Goal: Task Accomplishment & Management: Use online tool/utility

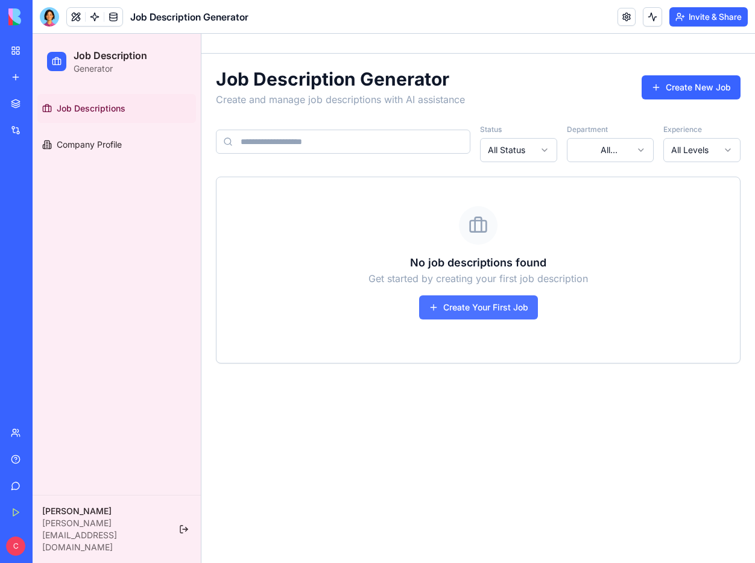
click at [451, 312] on button "Create Your First Job" at bounding box center [478, 308] width 119 height 24
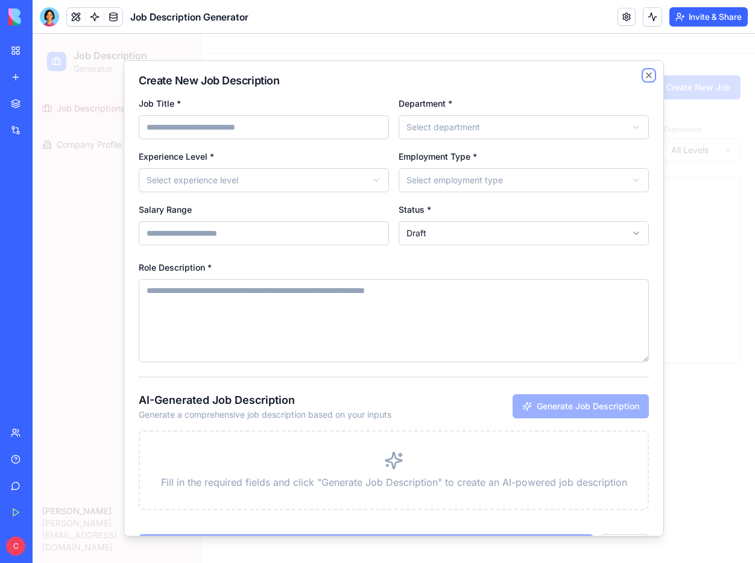
click at [644, 73] on icon "button" at bounding box center [649, 76] width 10 height 10
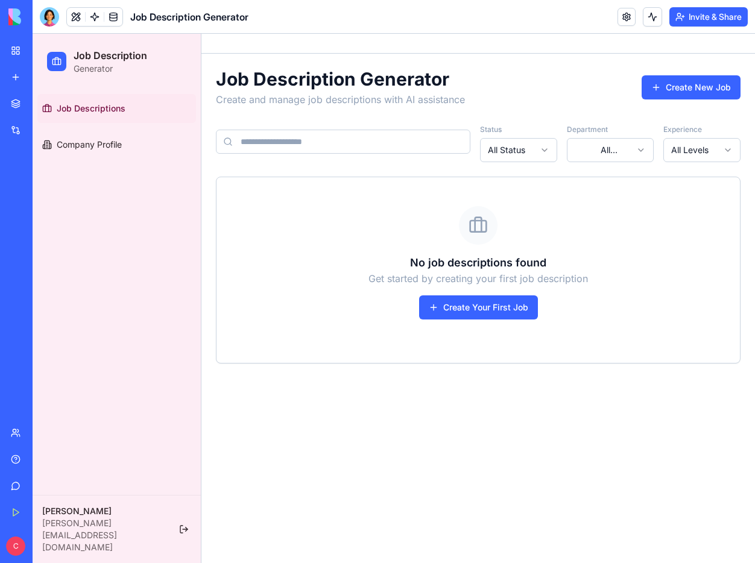
click at [16, 10] on img at bounding box center [45, 16] width 75 height 17
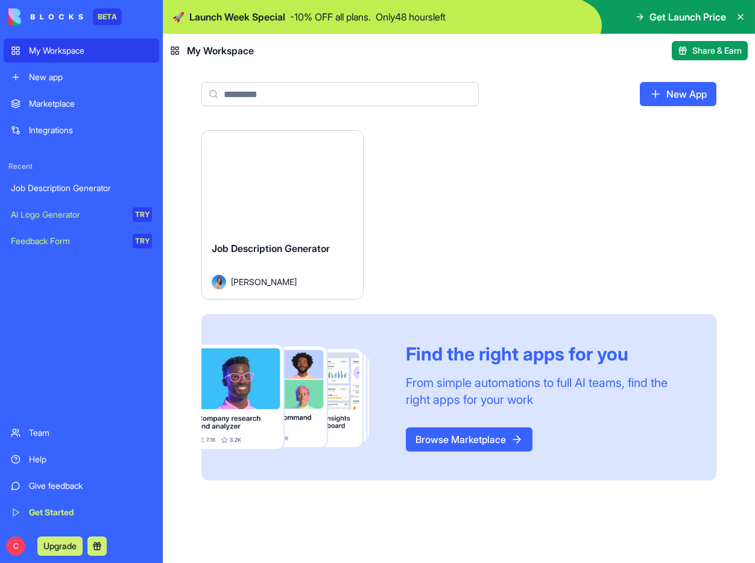
click at [79, 99] on div "Marketplace" at bounding box center [90, 104] width 123 height 12
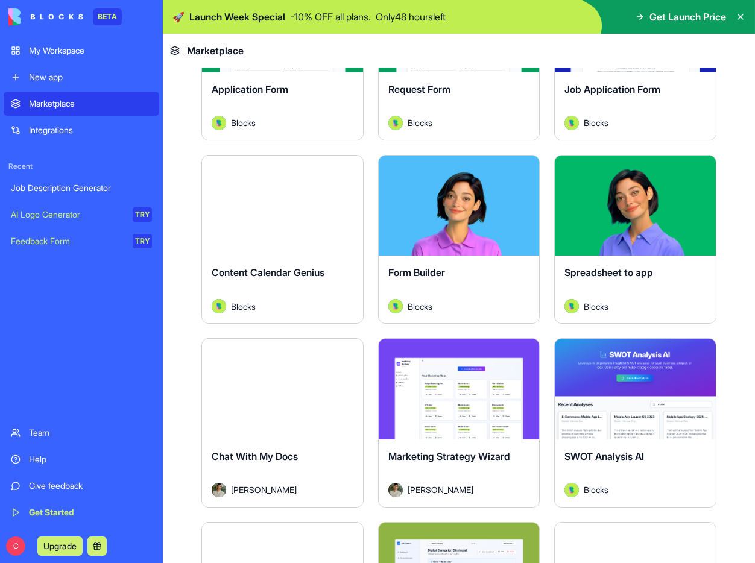
scroll to position [1932, 0]
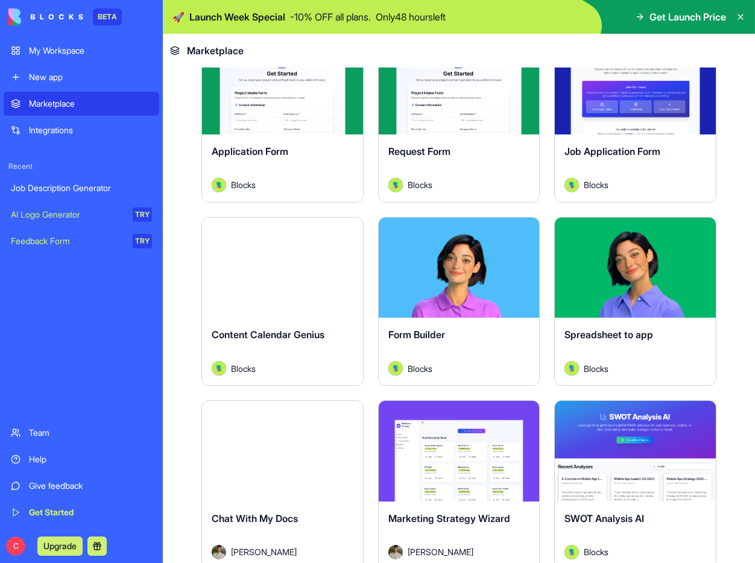
click at [274, 256] on button "Explore" at bounding box center [282, 268] width 90 height 24
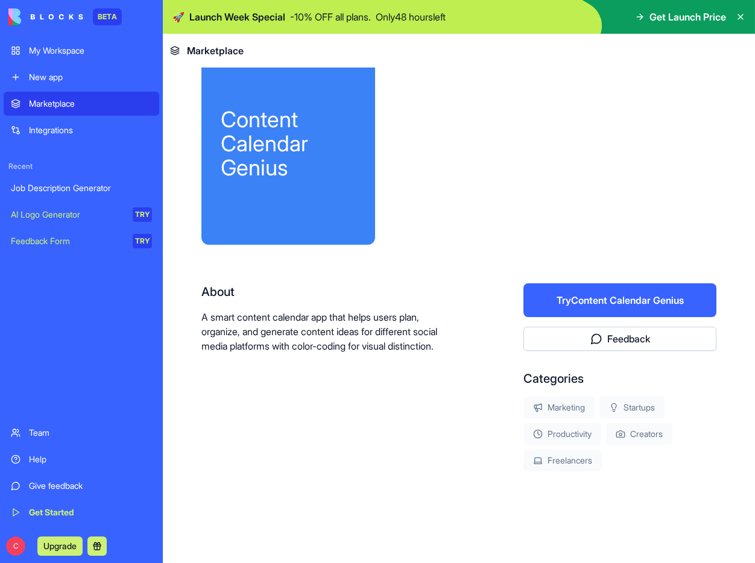
scroll to position [30, 0]
click at [564, 151] on div at bounding box center [556, 148] width 322 height 193
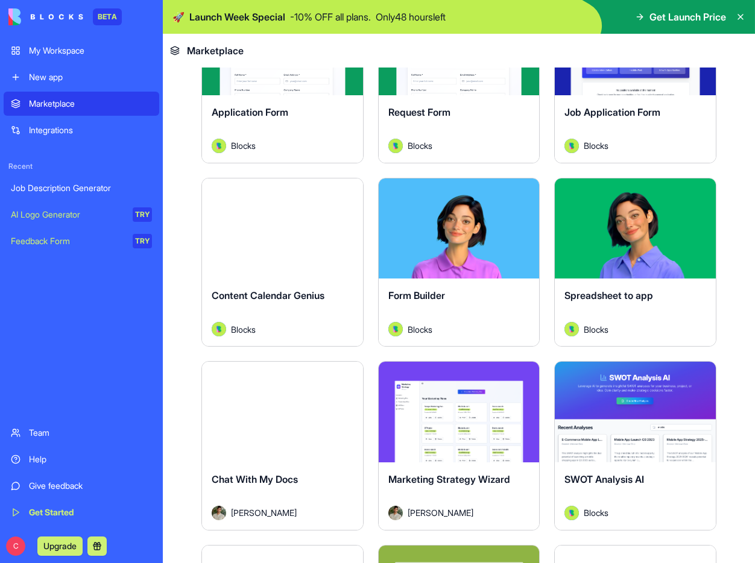
scroll to position [2107, 0]
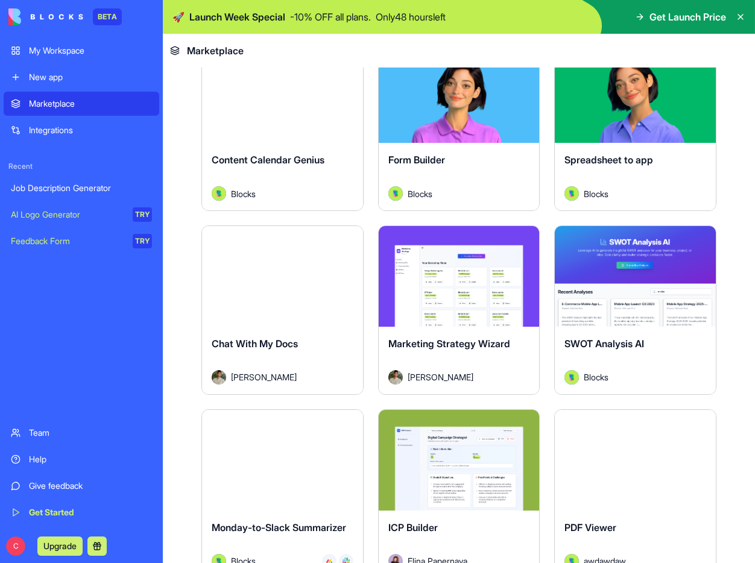
click at [475, 265] on button "Explore" at bounding box center [459, 277] width 90 height 24
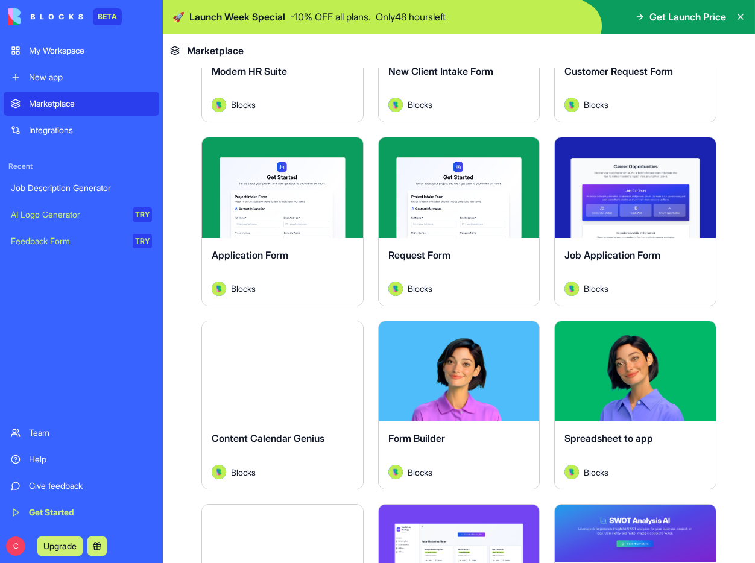
scroll to position [1535, 0]
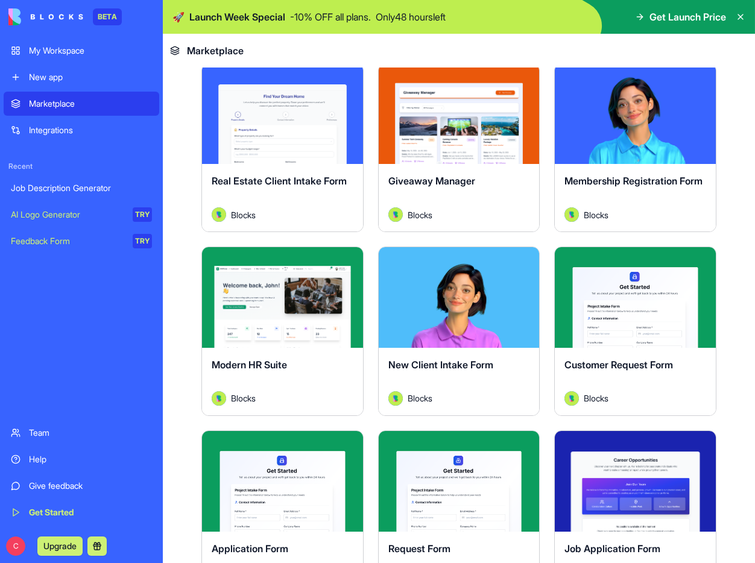
click at [252, 359] on span "Modern HR Suite" at bounding box center [249, 365] width 75 height 12
click at [279, 290] on button "Explore" at bounding box center [282, 298] width 90 height 24
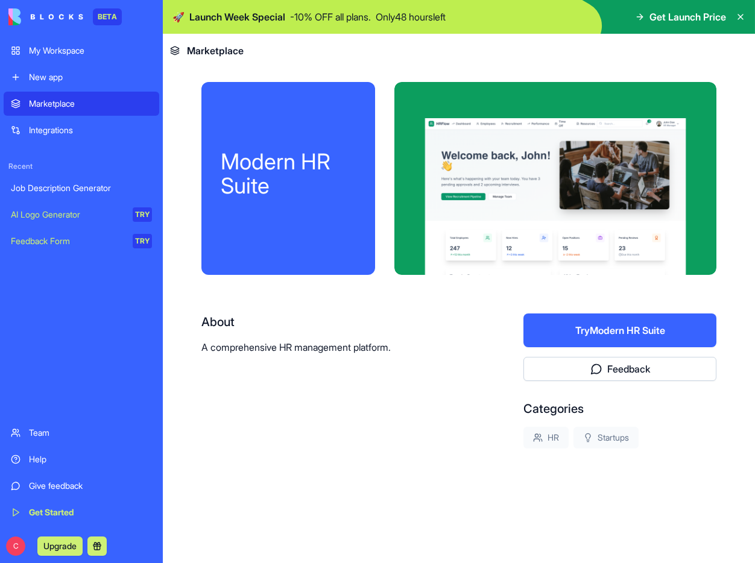
click at [466, 224] on div at bounding box center [556, 178] width 322 height 193
click at [645, 323] on button "Try Modern HR Suite" at bounding box center [620, 331] width 193 height 34
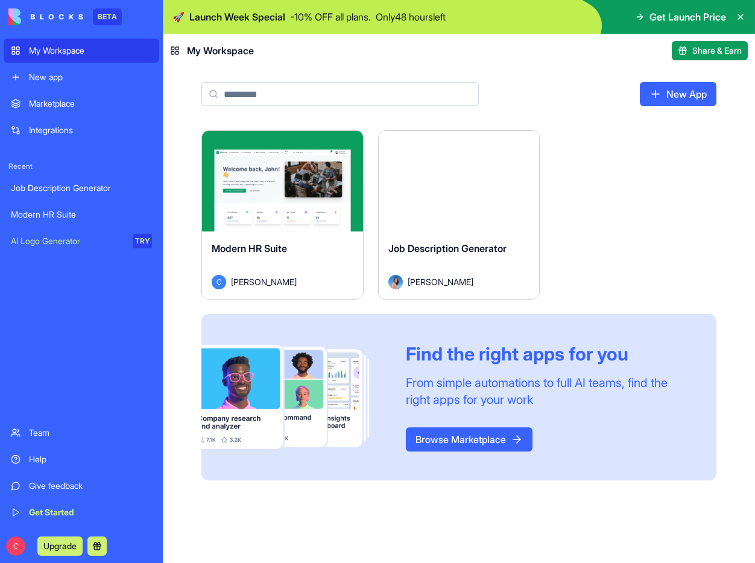
click at [68, 106] on div "Marketplace" at bounding box center [90, 104] width 123 height 12
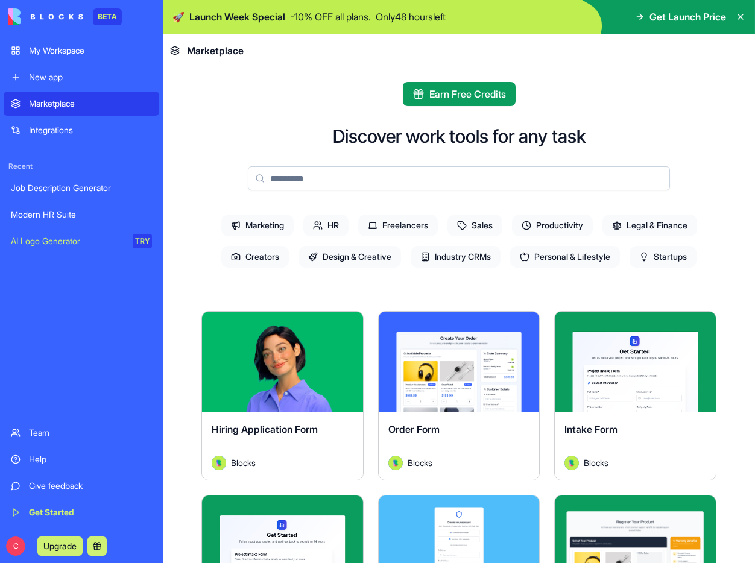
click at [647, 224] on span "Legal & Finance" at bounding box center [650, 226] width 95 height 22
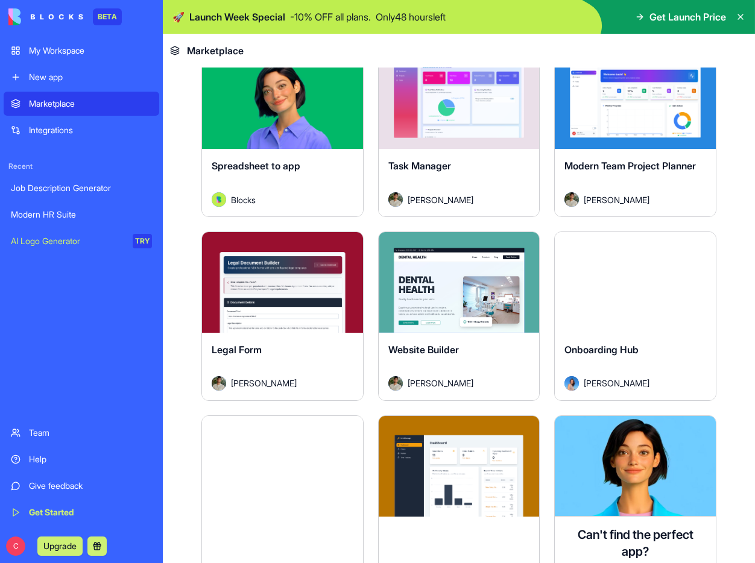
scroll to position [551, 0]
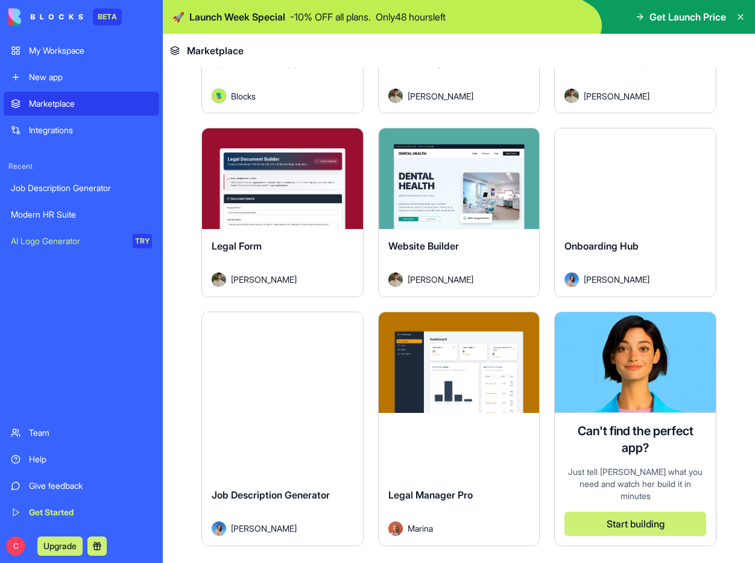
click at [454, 489] on span "Legal Manager Pro" at bounding box center [431, 495] width 84 height 12
click at [443, 354] on button "Explore" at bounding box center [459, 363] width 90 height 24
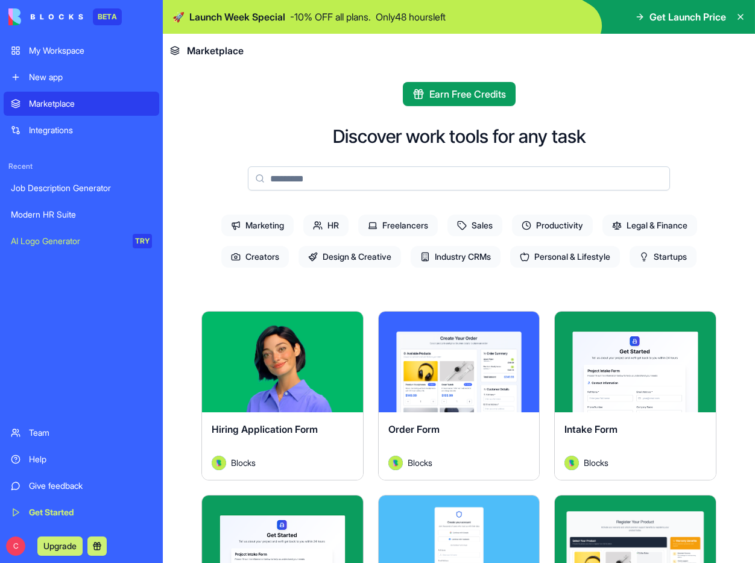
click at [323, 174] on input at bounding box center [459, 179] width 422 height 24
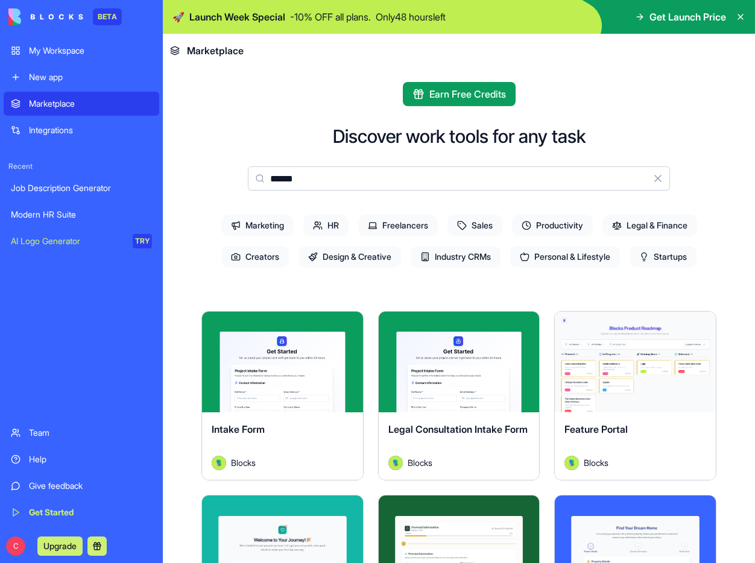
type input "******"
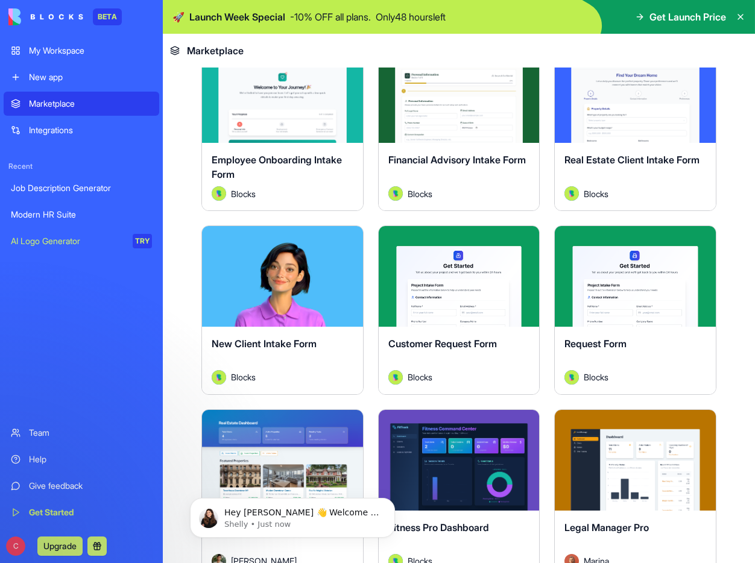
scroll to position [35, 0]
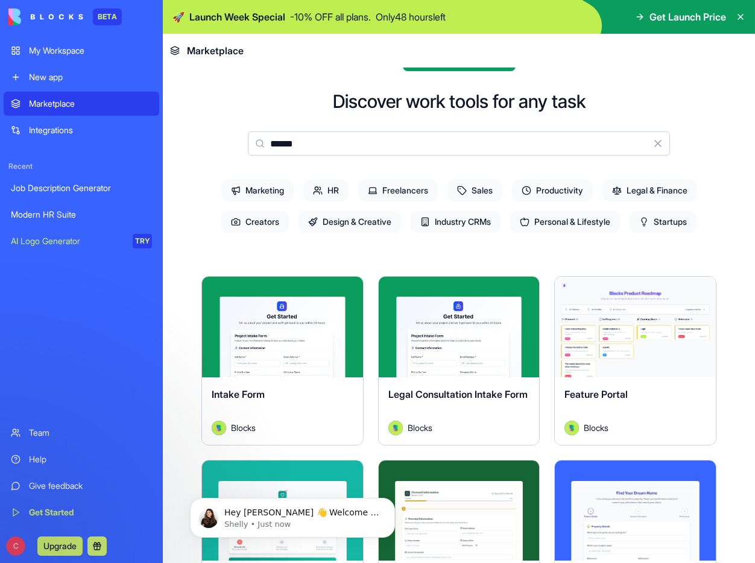
click at [52, 53] on div "My Workspace" at bounding box center [90, 51] width 123 height 12
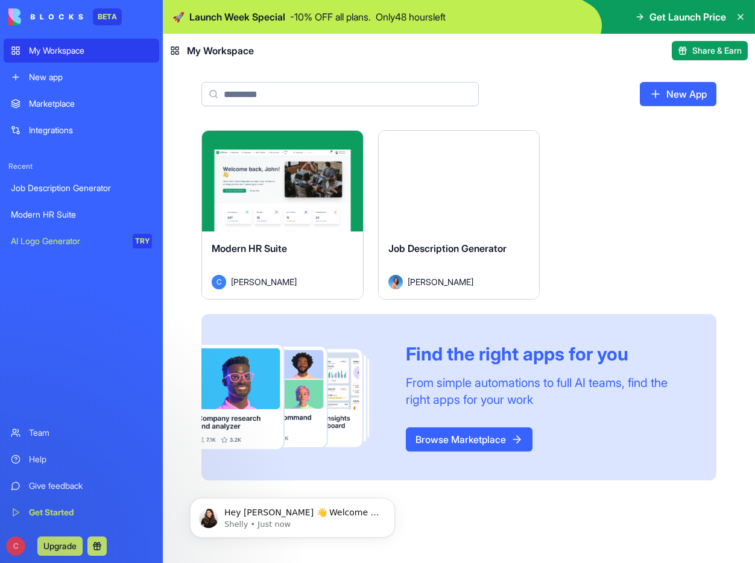
click at [52, 81] on div "New app" at bounding box center [90, 77] width 123 height 12
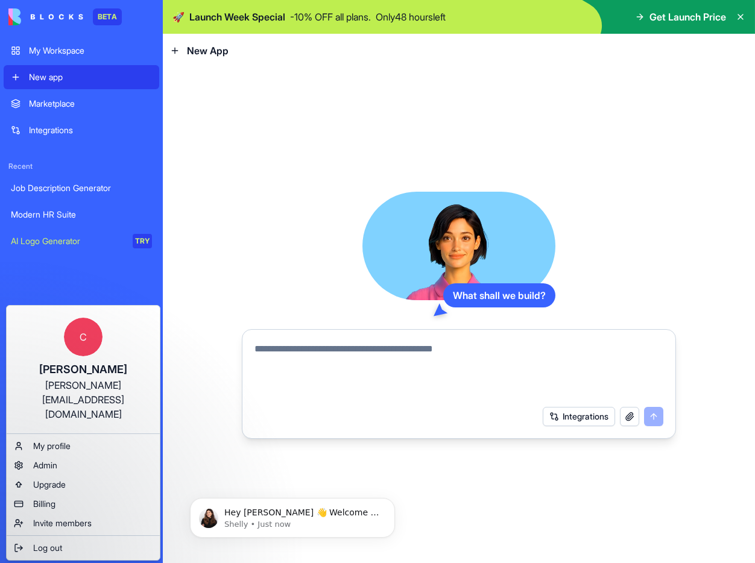
click at [295, 157] on html "BETA My Workspace New app Marketplace Integrations Recent Job Description Gener…" at bounding box center [377, 281] width 755 height 563
